Goal: Find contact information: Find contact information

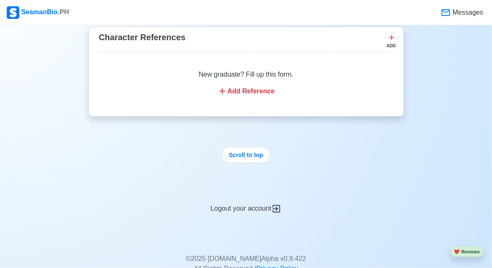
scroll to position [2046, 0]
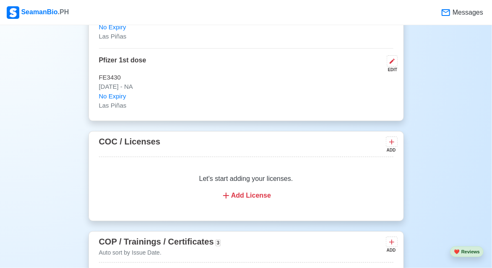
click at [44, 13] on div "SeamanBio .PH" at bounding box center [38, 12] width 62 height 13
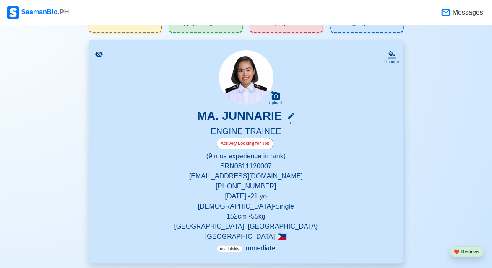
scroll to position [0, 0]
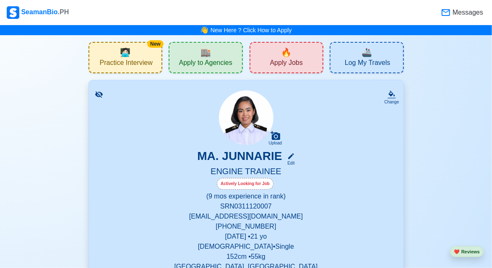
click at [219, 59] on span "Apply to Agencies" at bounding box center [205, 64] width 53 height 10
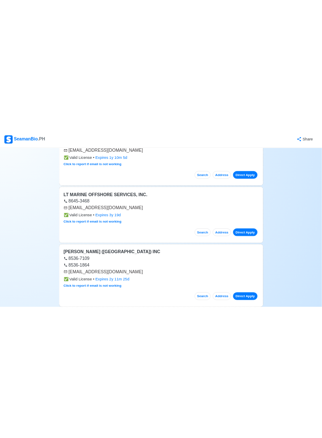
scroll to position [1319, 0]
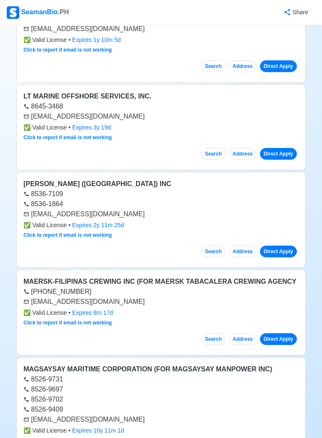
click at [37, 111] on div "[EMAIL_ADDRESS][DOMAIN_NAME]" at bounding box center [160, 116] width 275 height 10
click at [246, 268] on div "MAERSK-FILIPINAS CREWING INC (FOR MAERSK TABACALERA CREWING AGENCY" at bounding box center [160, 282] width 275 height 10
click at [92, 268] on div "[EMAIL_ADDRESS][DOMAIN_NAME]" at bounding box center [160, 302] width 275 height 10
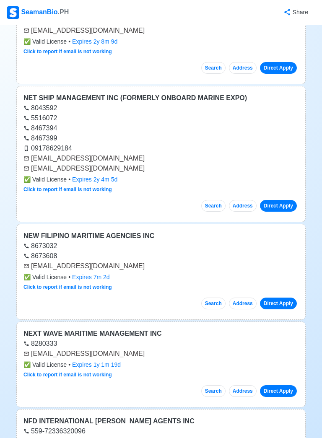
scroll to position [4905, 0]
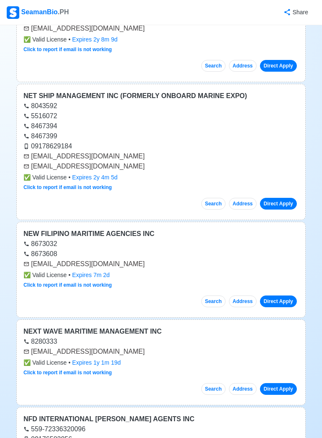
click at [101, 151] on div "[EMAIL_ADDRESS][DOMAIN_NAME]" at bounding box center [160, 156] width 275 height 10
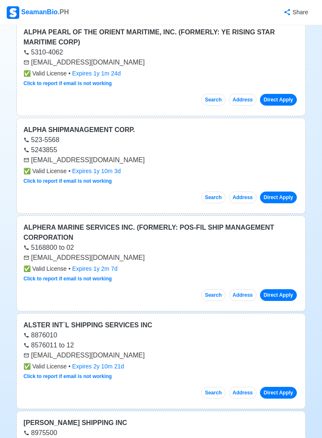
scroll to position [19278, 0]
